Goal: Task Accomplishment & Management: Manage account settings

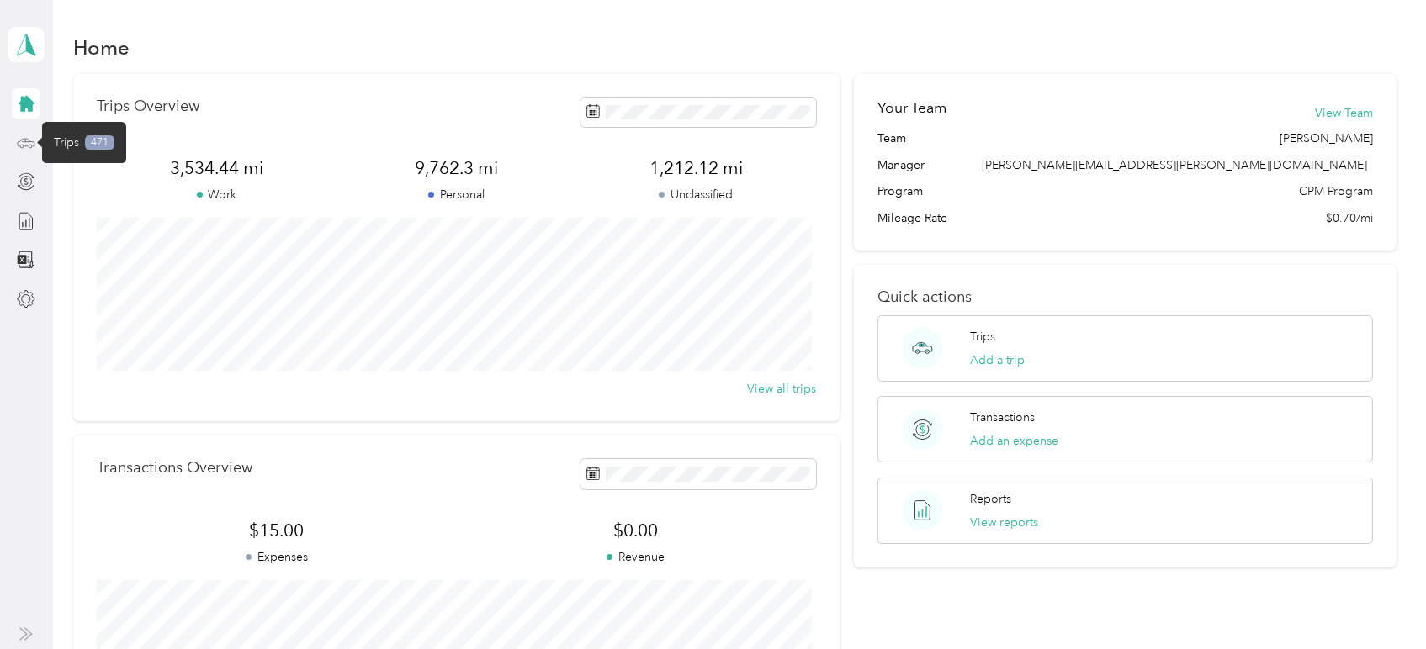
click at [24, 144] on icon at bounding box center [26, 143] width 19 height 19
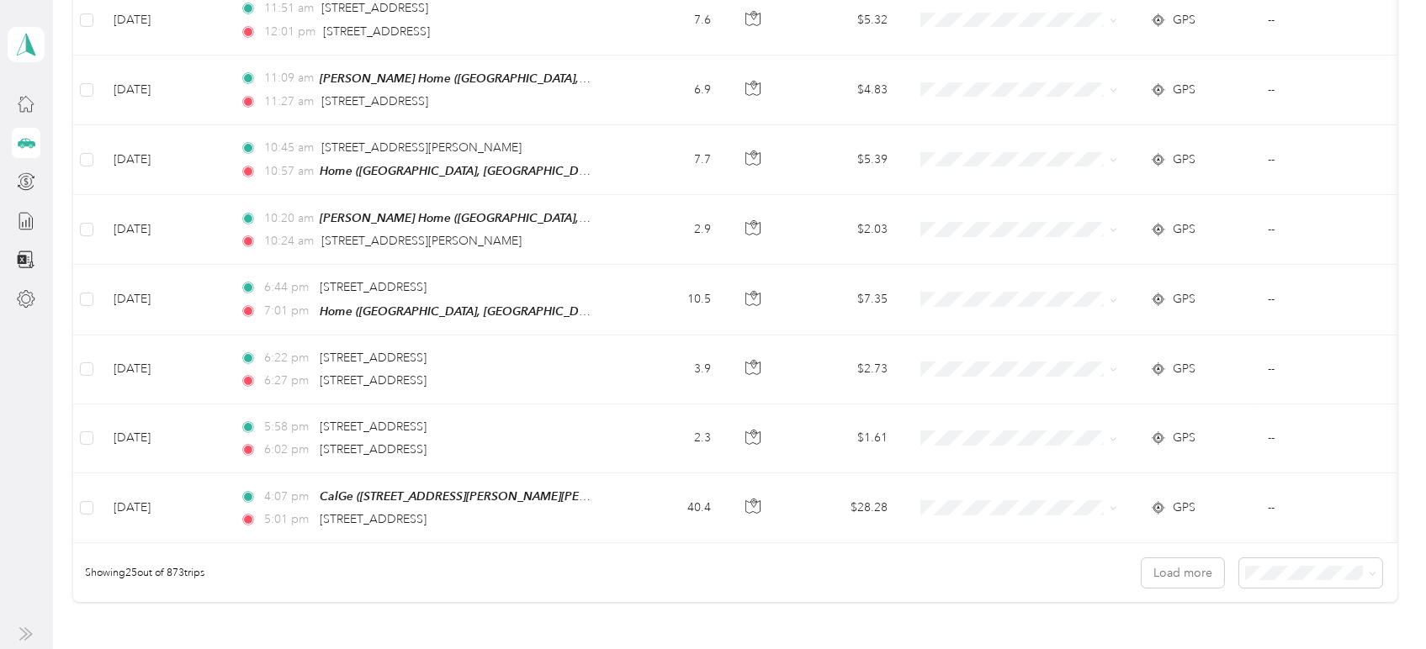
scroll to position [1667, 0]
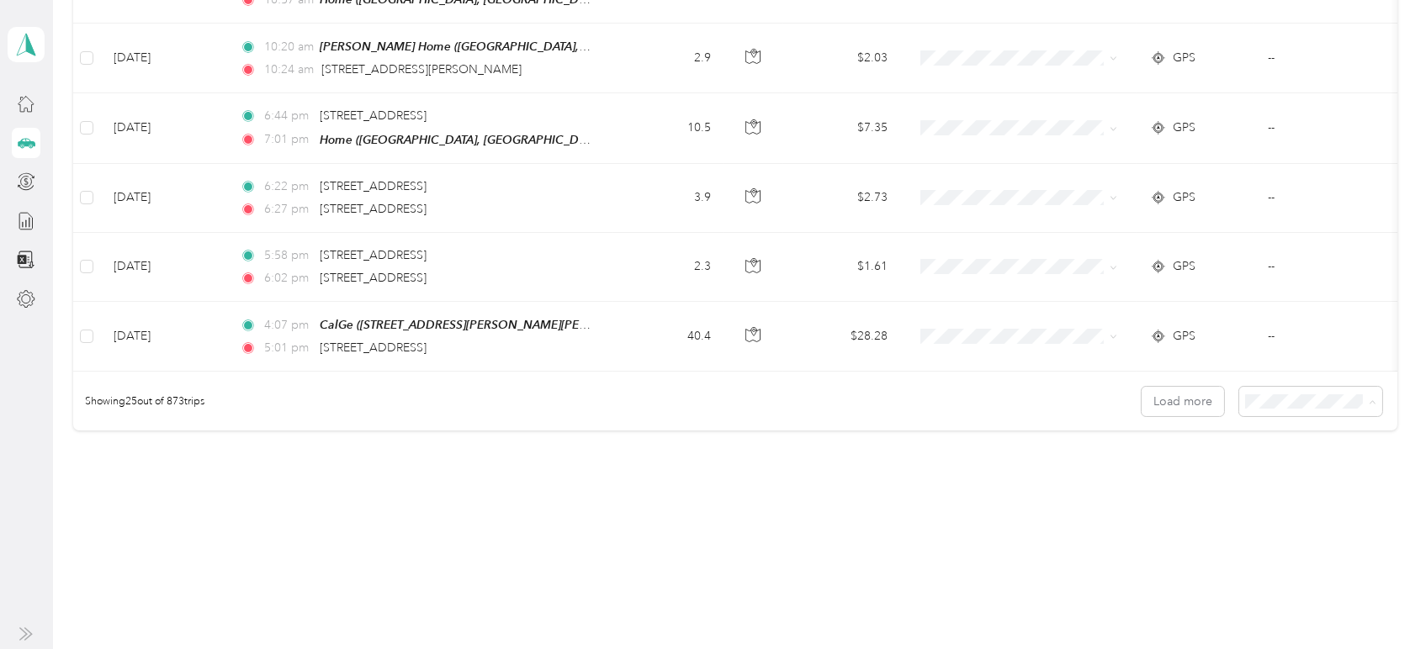
click at [1279, 470] on span "100 per load" at bounding box center [1279, 477] width 69 height 14
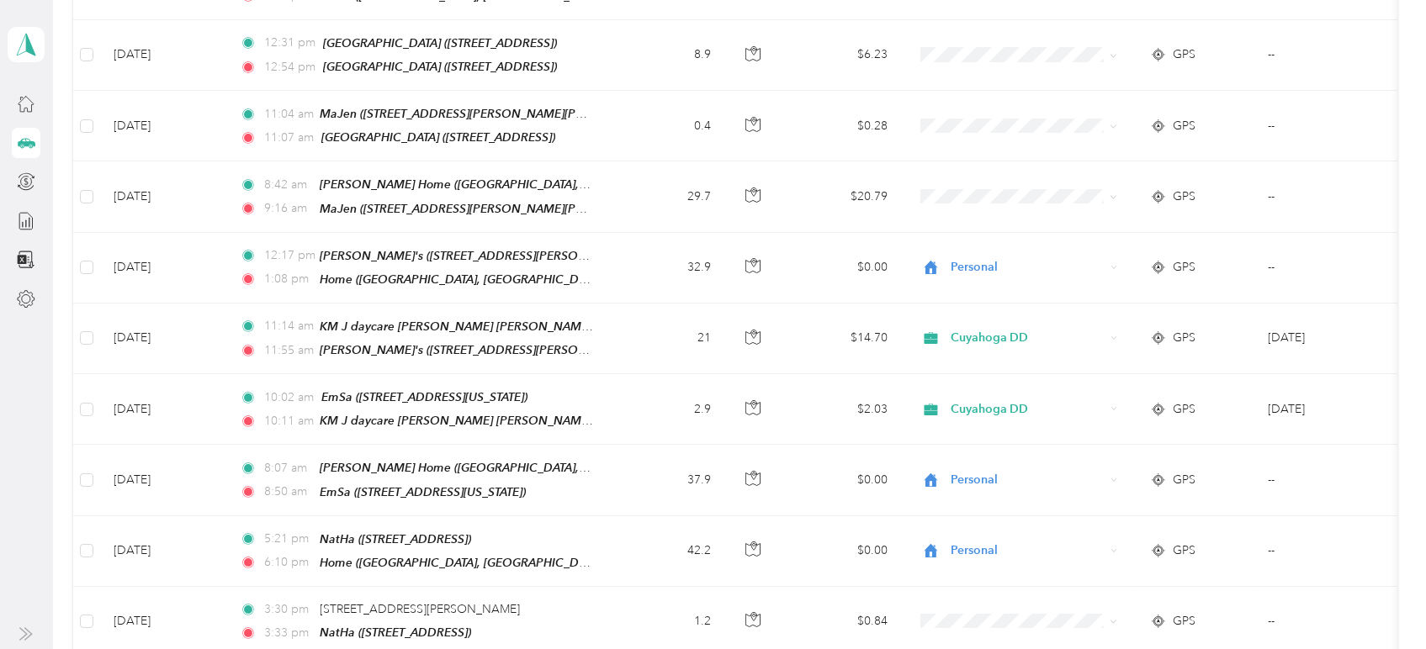
scroll to position [2414, 0]
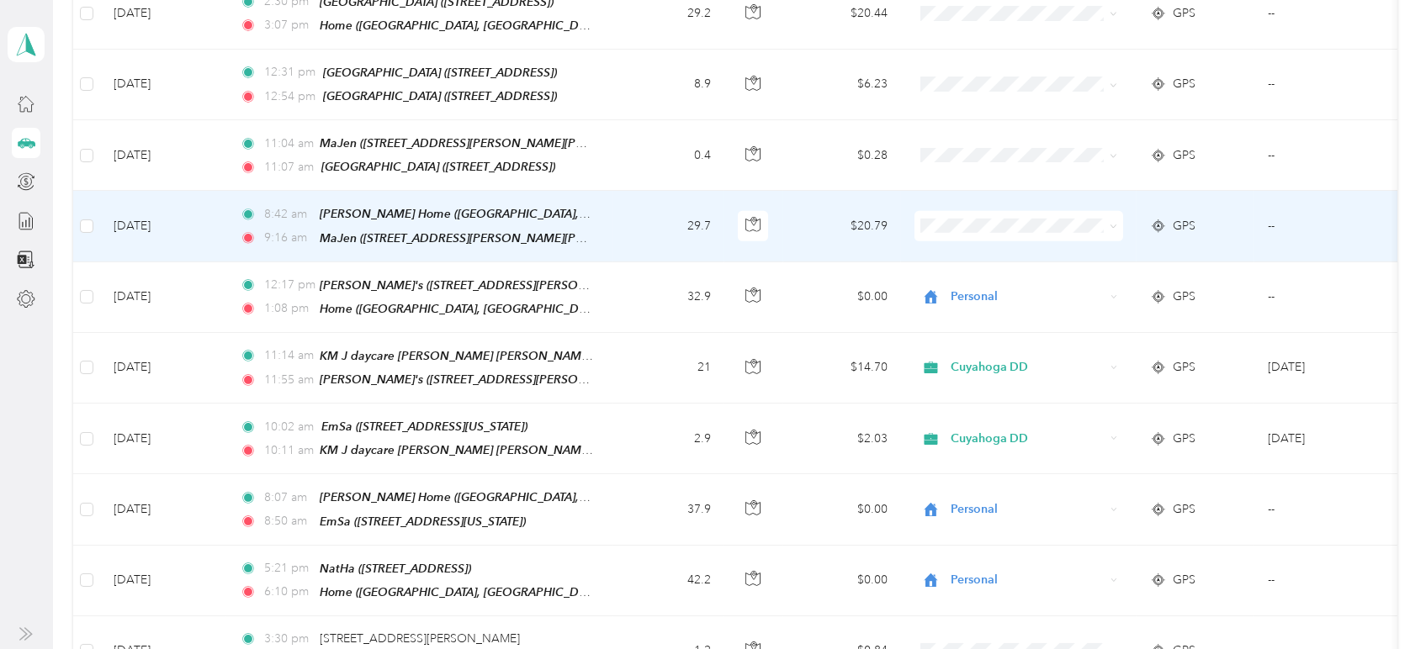
drag, startPoint x: 967, startPoint y: 243, endPoint x: 962, endPoint y: 216, distance: 27.6
click at [966, 243] on span "Personal" at bounding box center [1035, 244] width 156 height 18
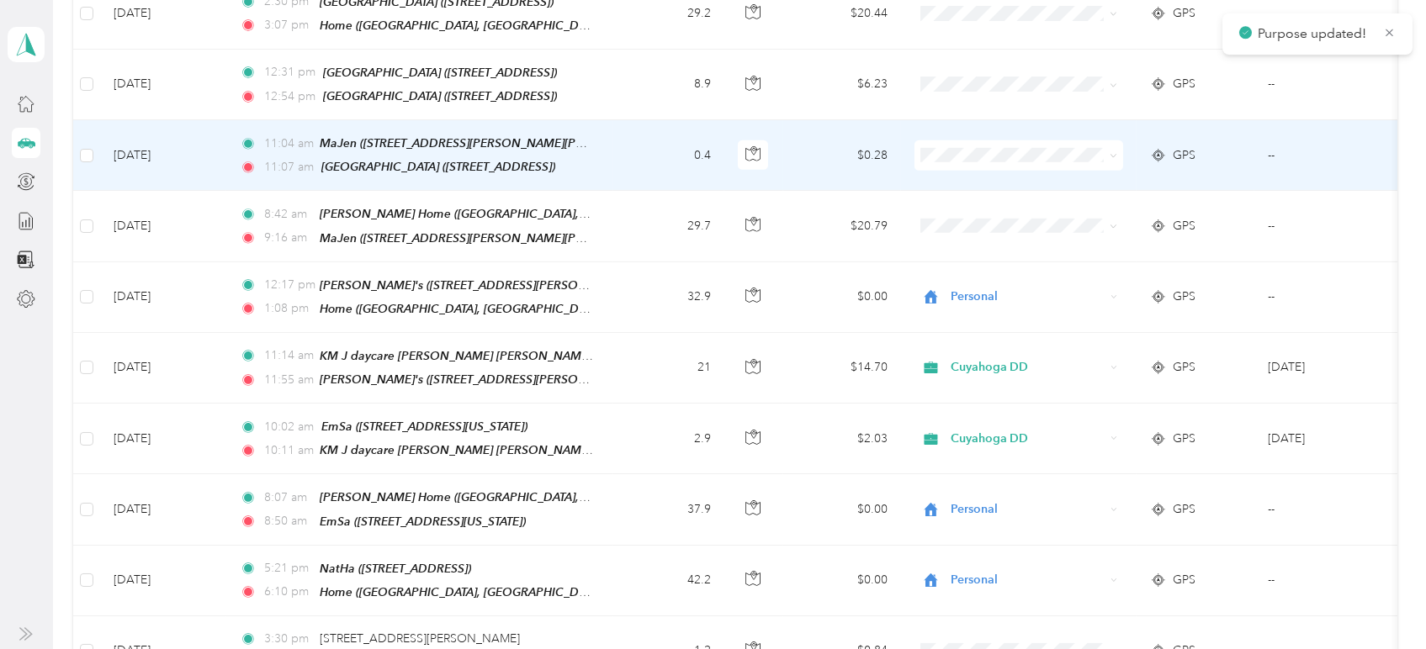
click at [965, 136] on span "Cuyahoga DD" at bounding box center [1035, 136] width 156 height 18
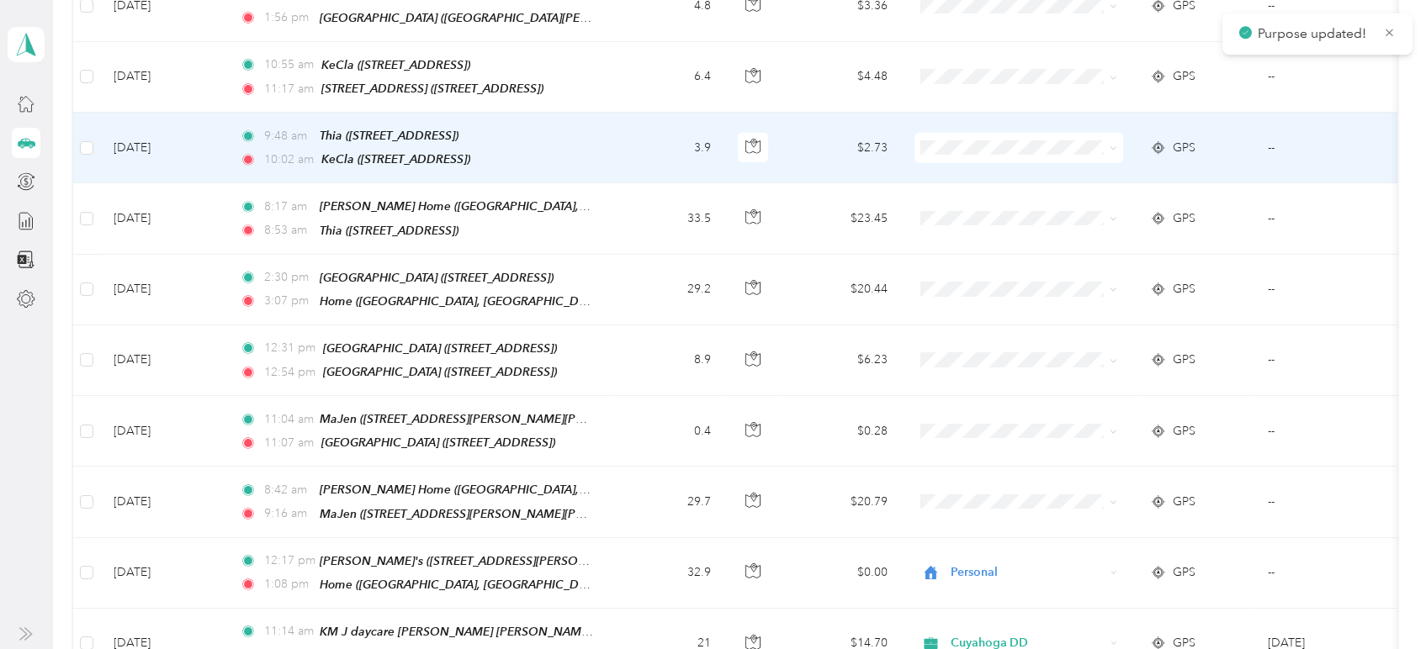
scroll to position [2133, 0]
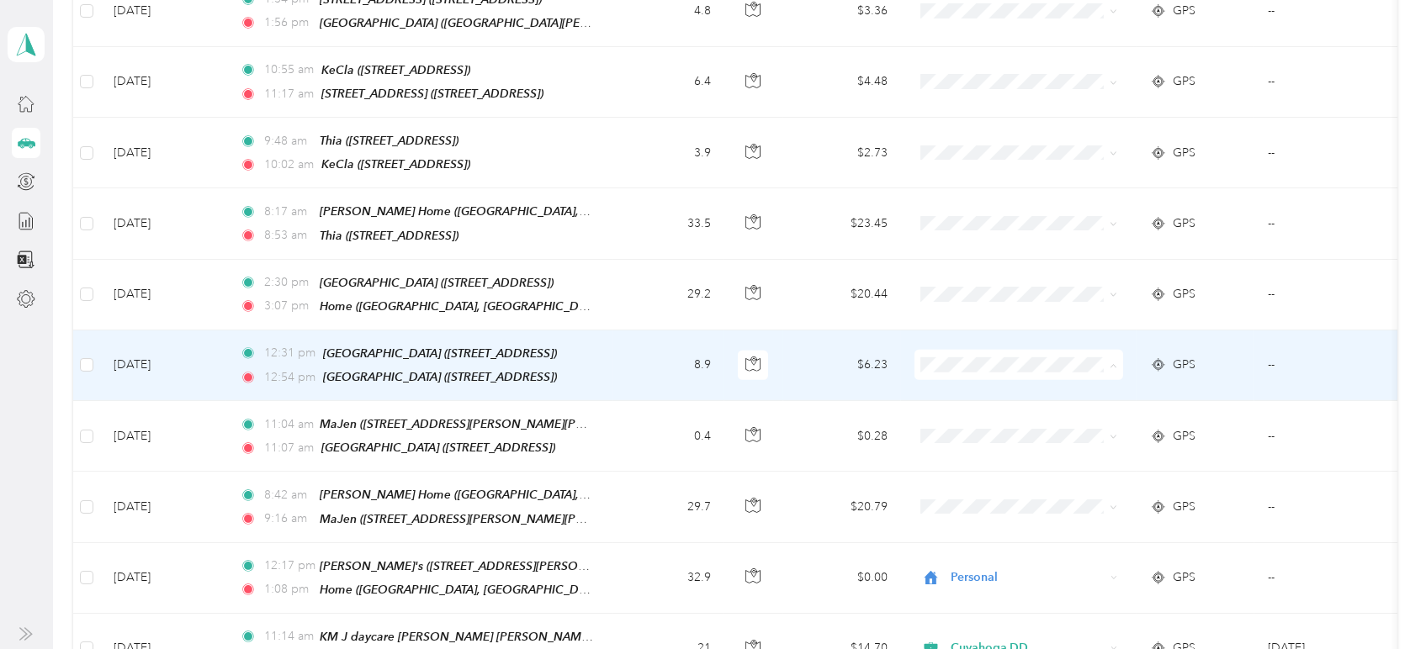
click at [967, 352] on span "Cuyahoga DD" at bounding box center [1035, 357] width 156 height 18
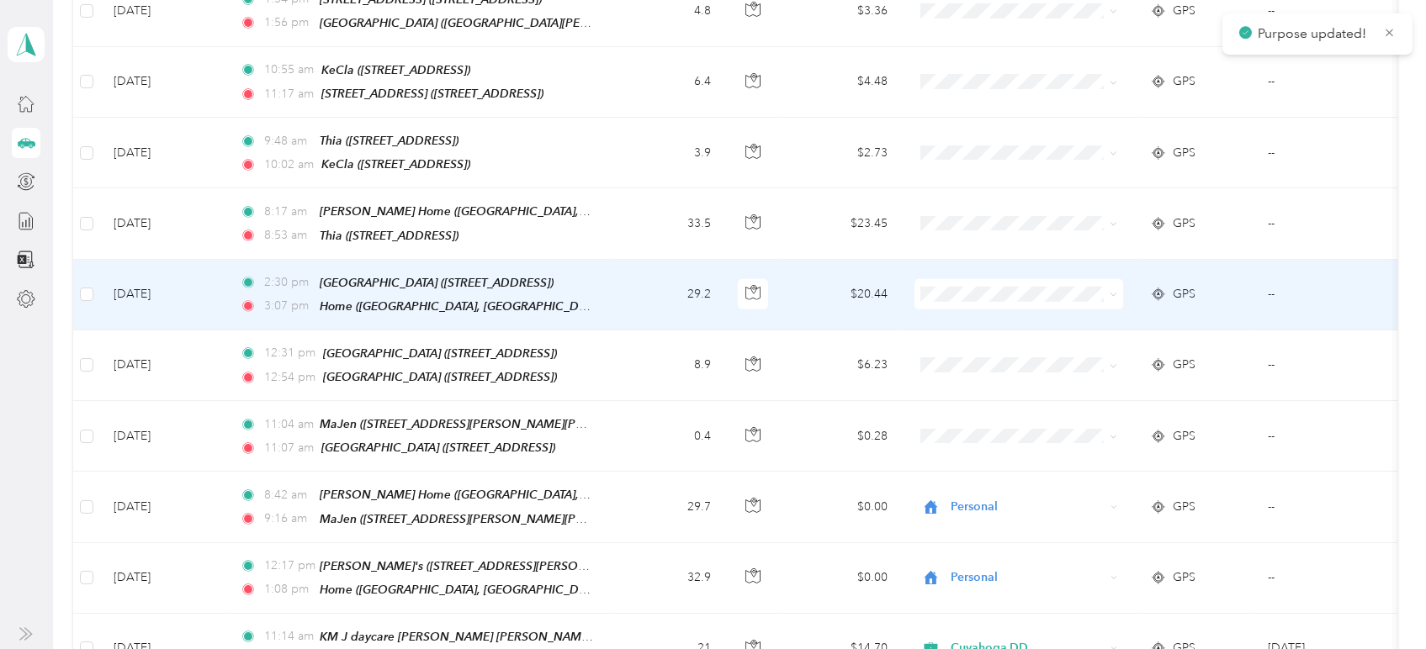
click at [974, 310] on span "Personal" at bounding box center [1035, 316] width 156 height 18
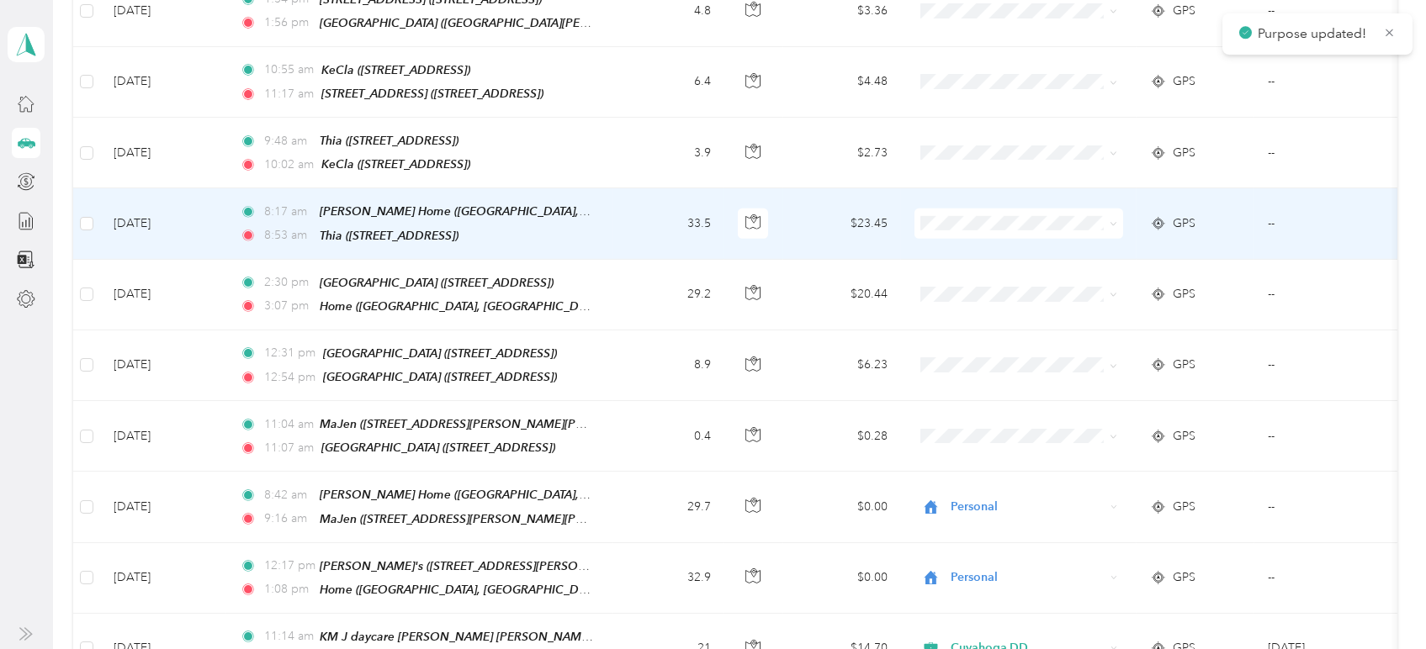
click at [955, 247] on span "Personal" at bounding box center [1018, 240] width 185 height 18
